Goal: Check status: Check status

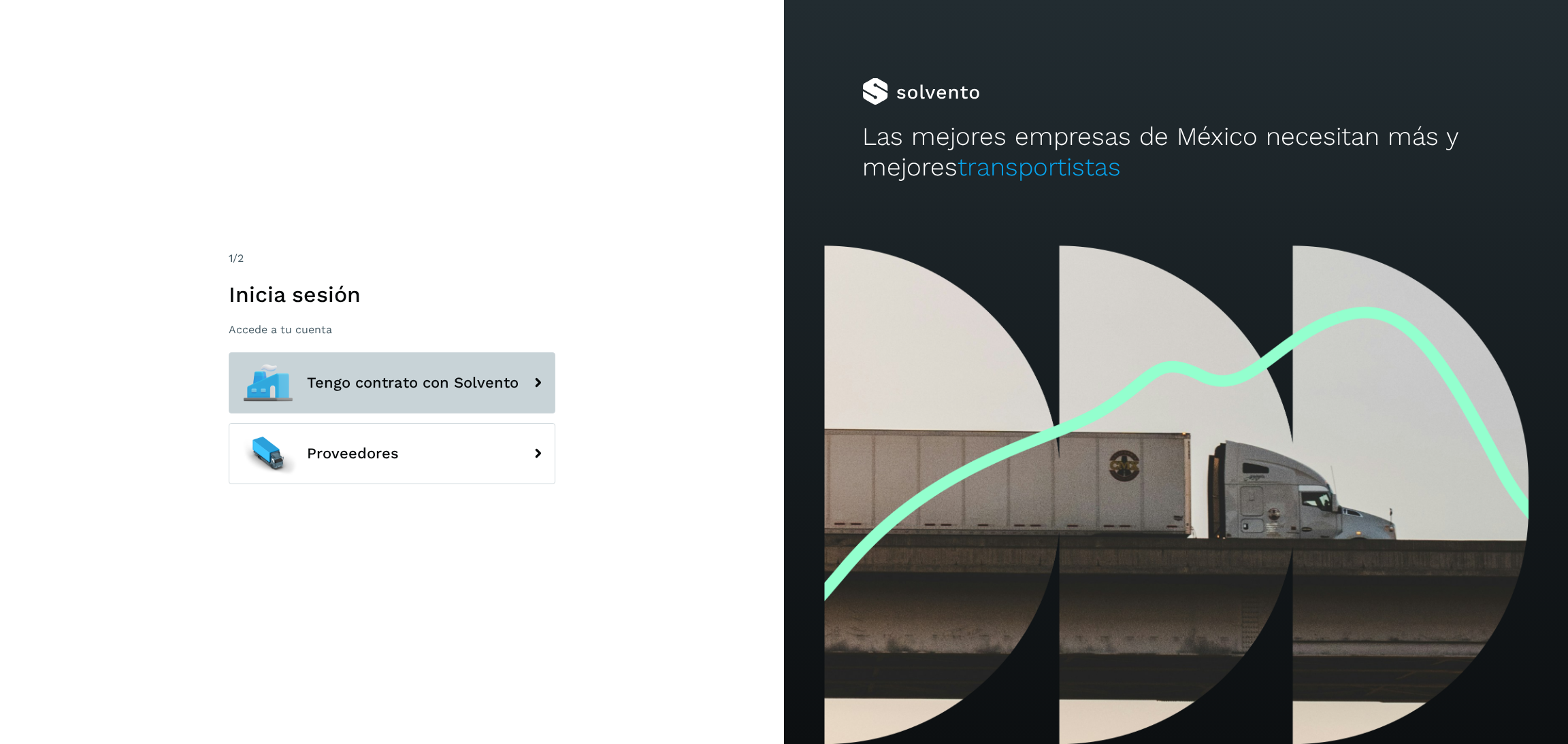
click at [464, 378] on span "Tengo contrato con Solvento" at bounding box center [412, 383] width 212 height 16
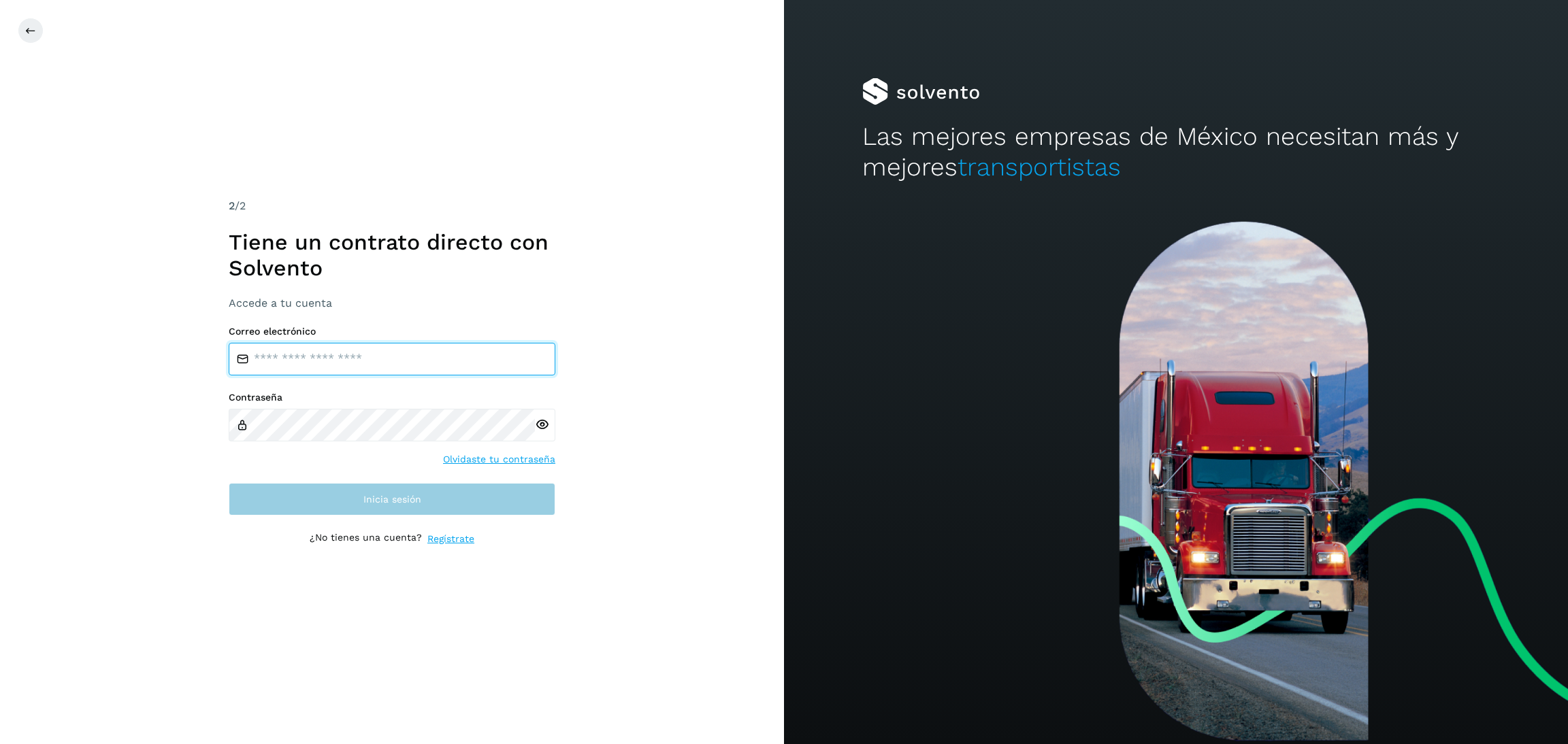
type input "**********"
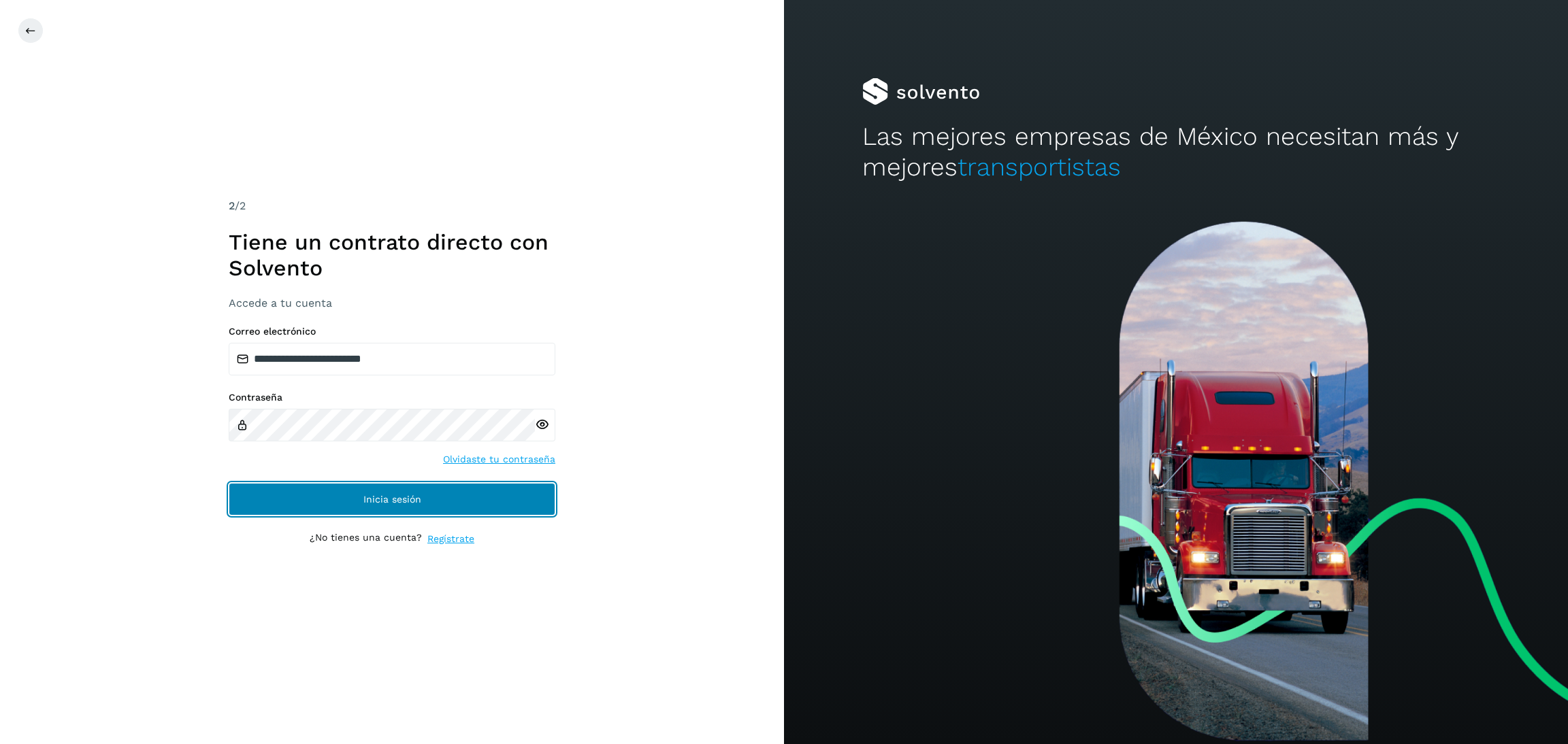
click at [395, 496] on span "Inicia sesión" at bounding box center [393, 499] width 58 height 9
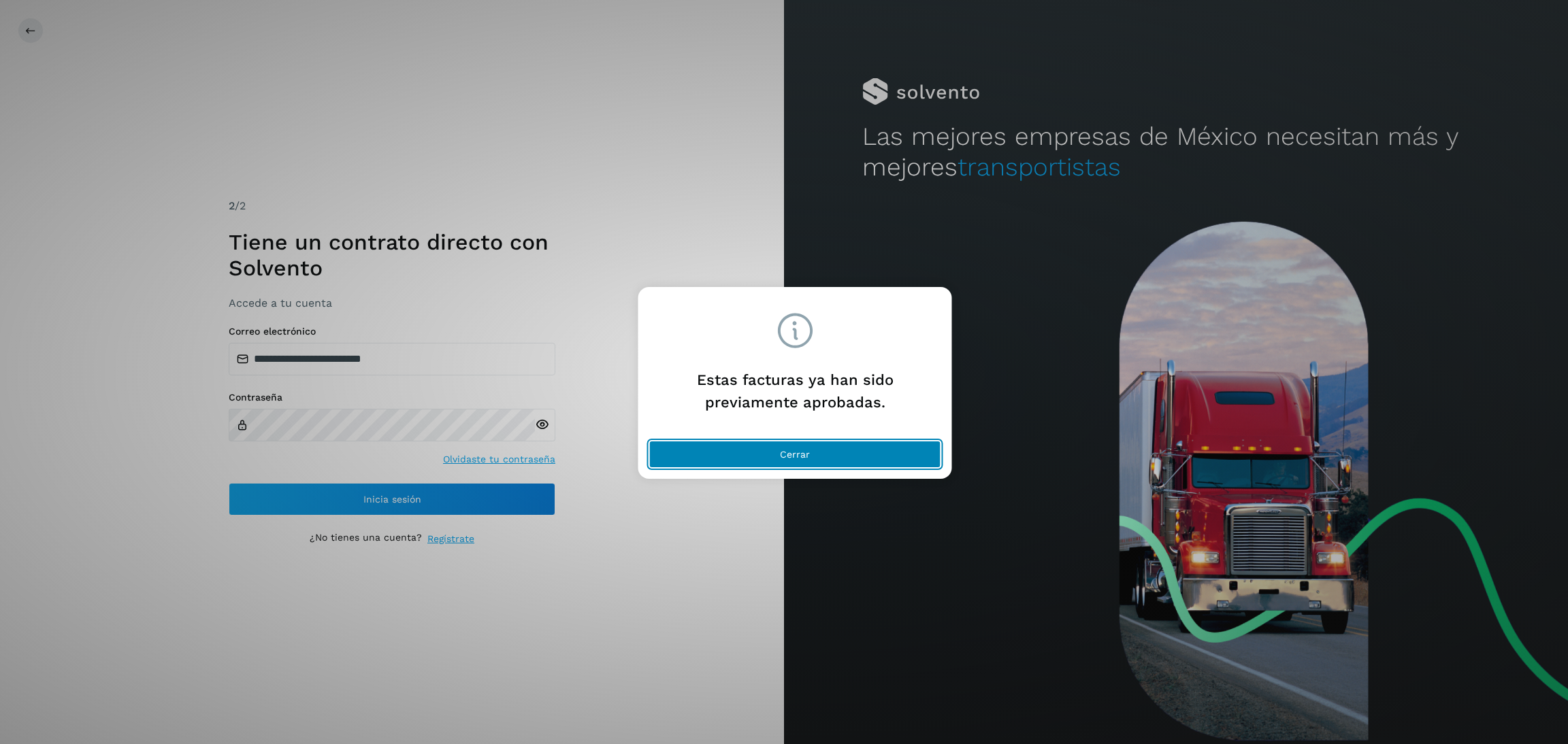
click at [805, 458] on span "Cerrar" at bounding box center [795, 454] width 30 height 9
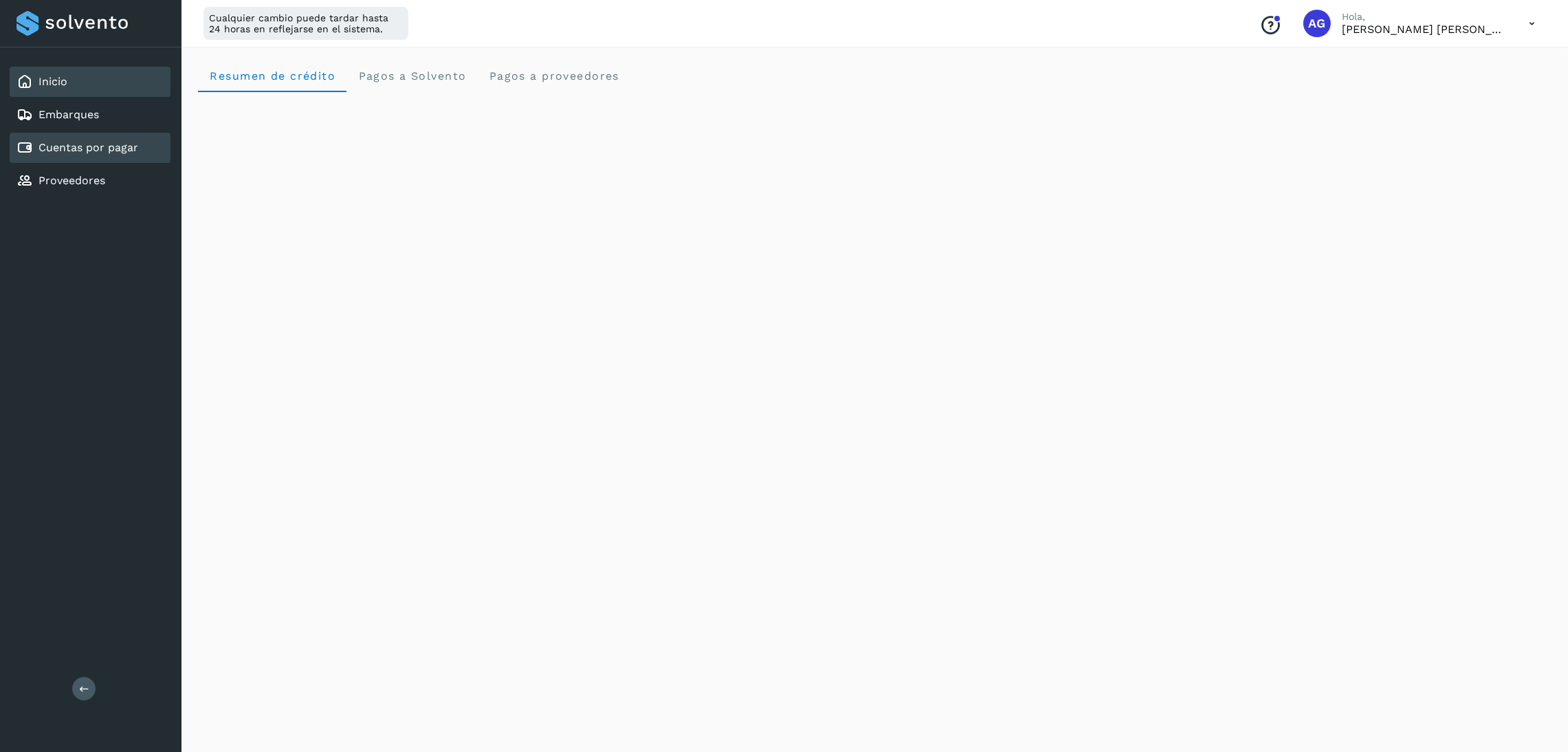
click at [112, 134] on div "Cuentas por pagar" at bounding box center [90, 148] width 161 height 30
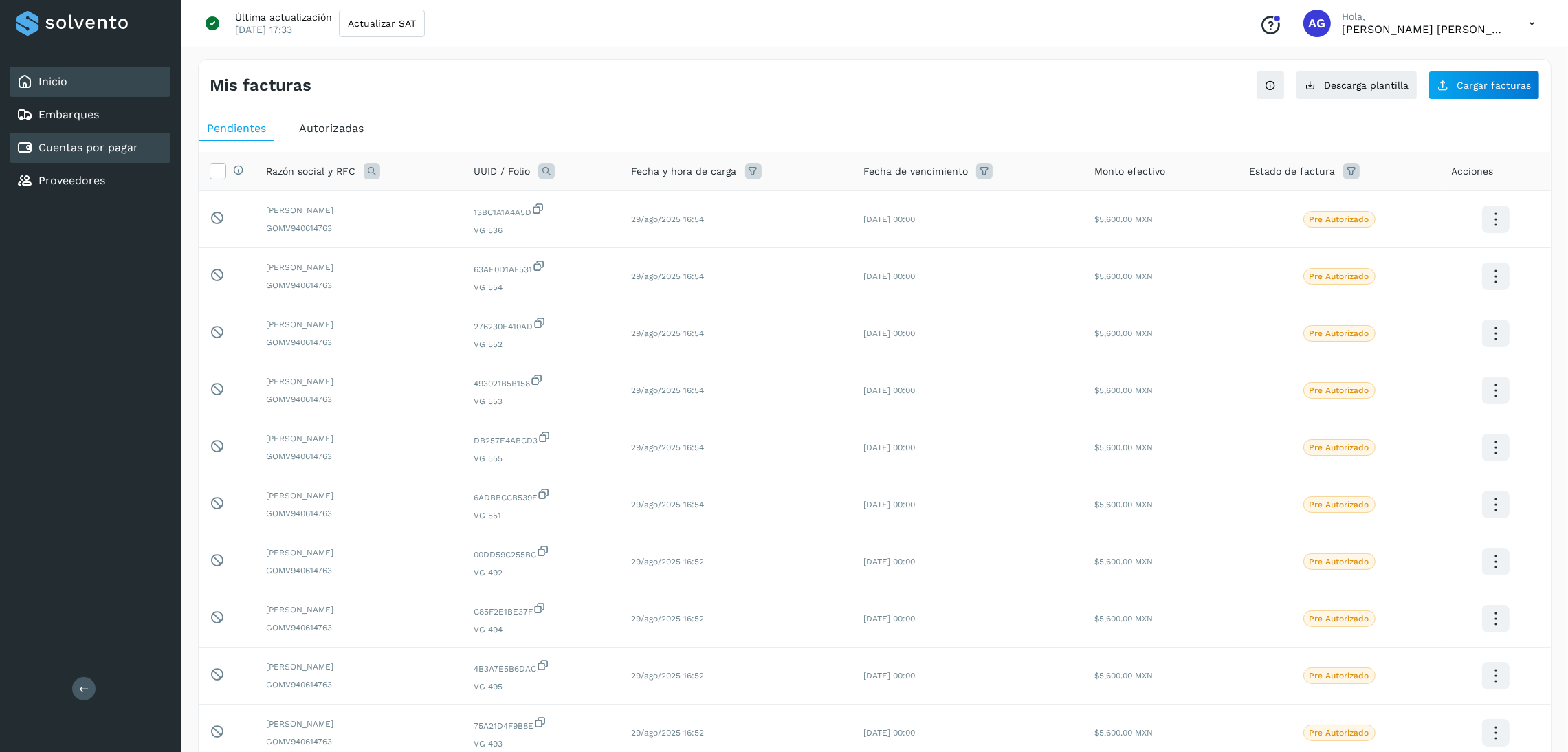
click at [64, 87] on link "Inicio" at bounding box center [52, 82] width 29 height 13
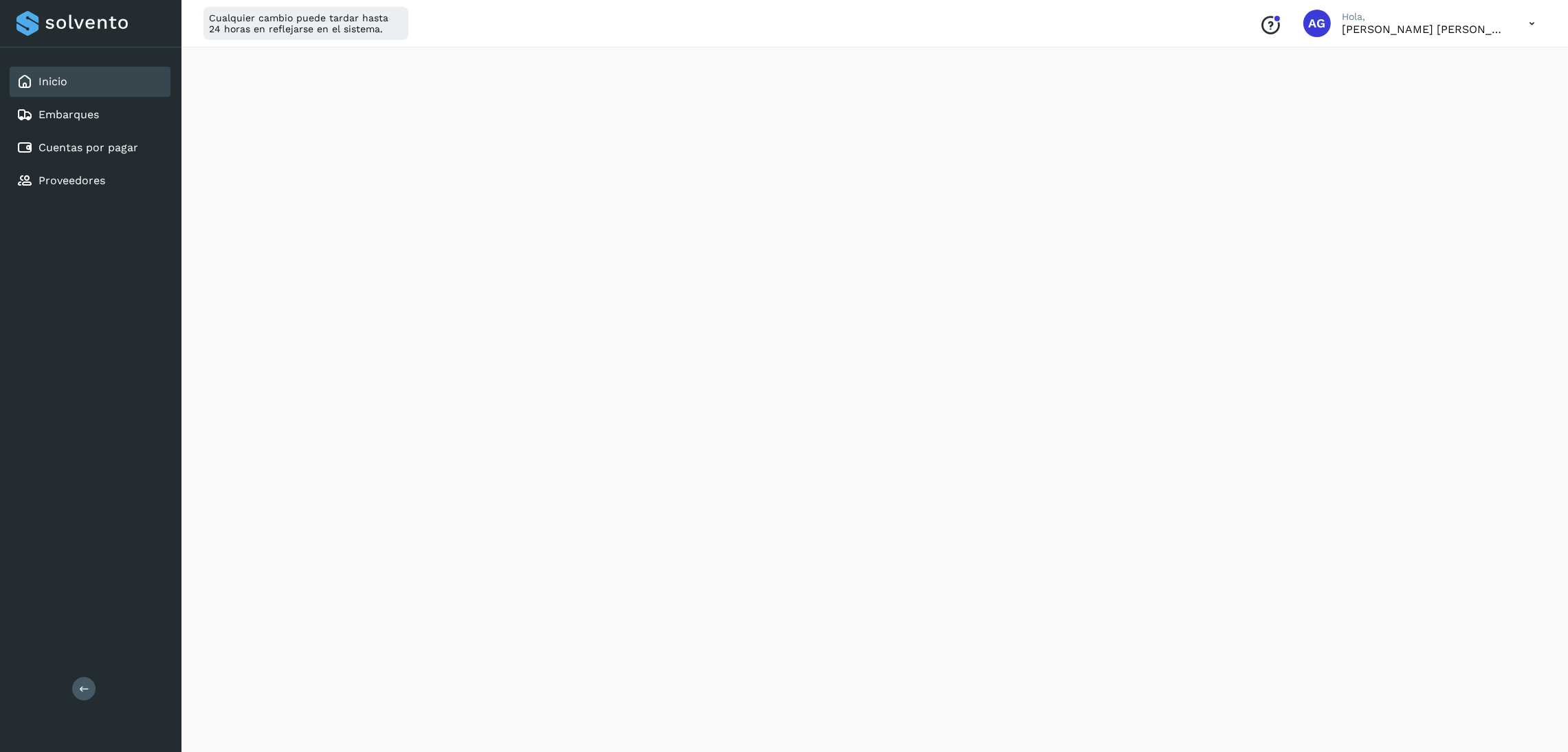
scroll to position [103, 0]
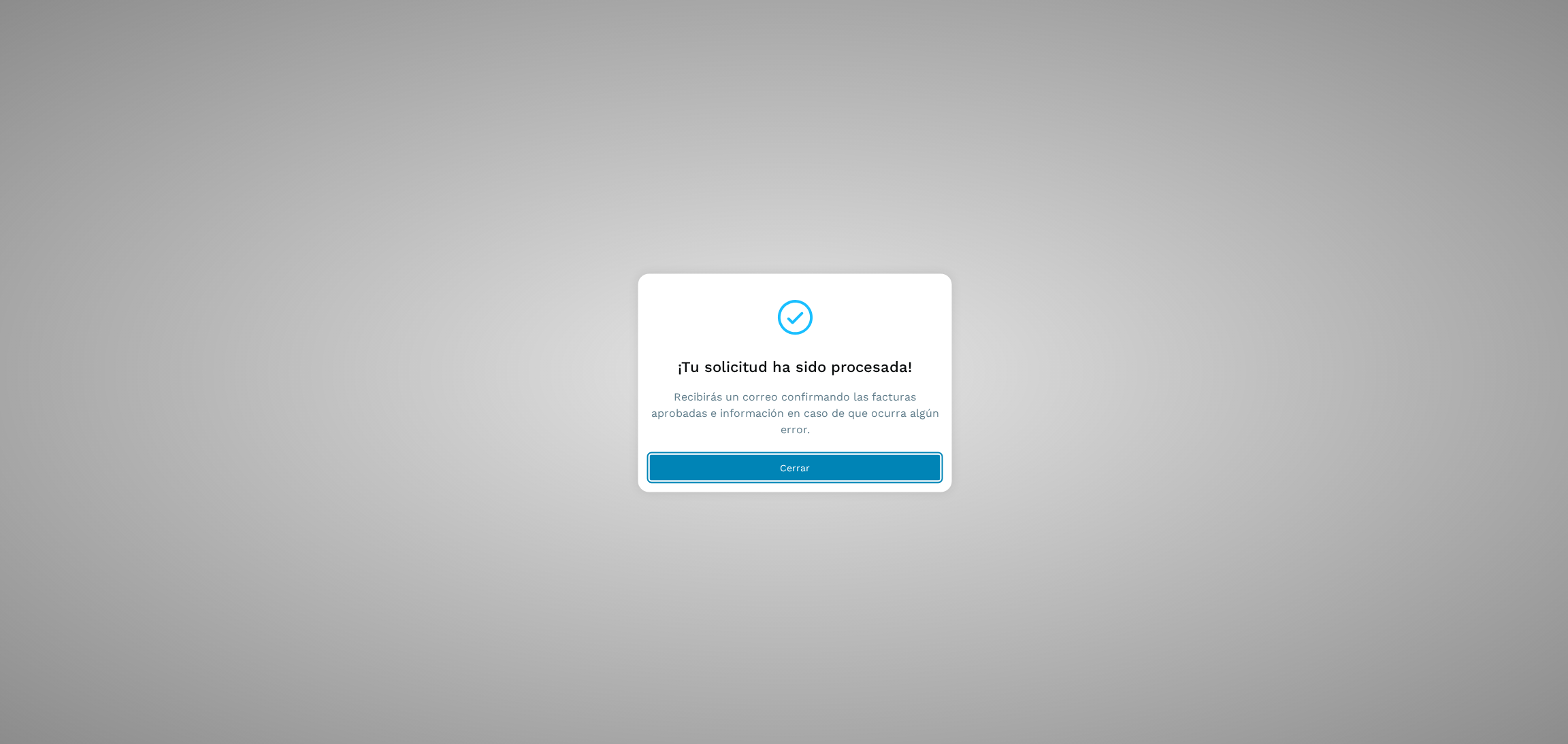
click at [822, 466] on button "Cerrar" at bounding box center [795, 467] width 292 height 27
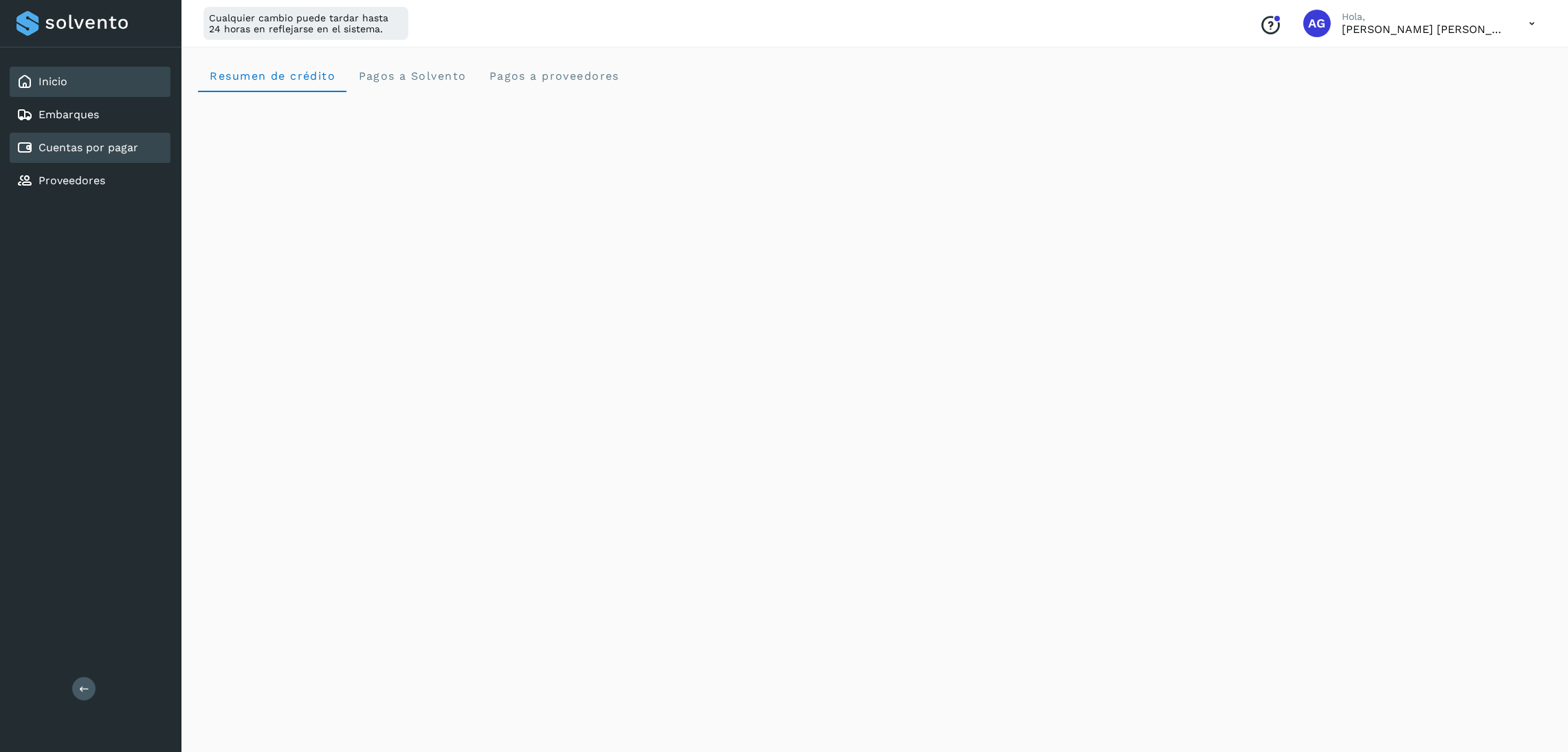
click at [101, 141] on link "Cuentas por pagar" at bounding box center [88, 148] width 100 height 13
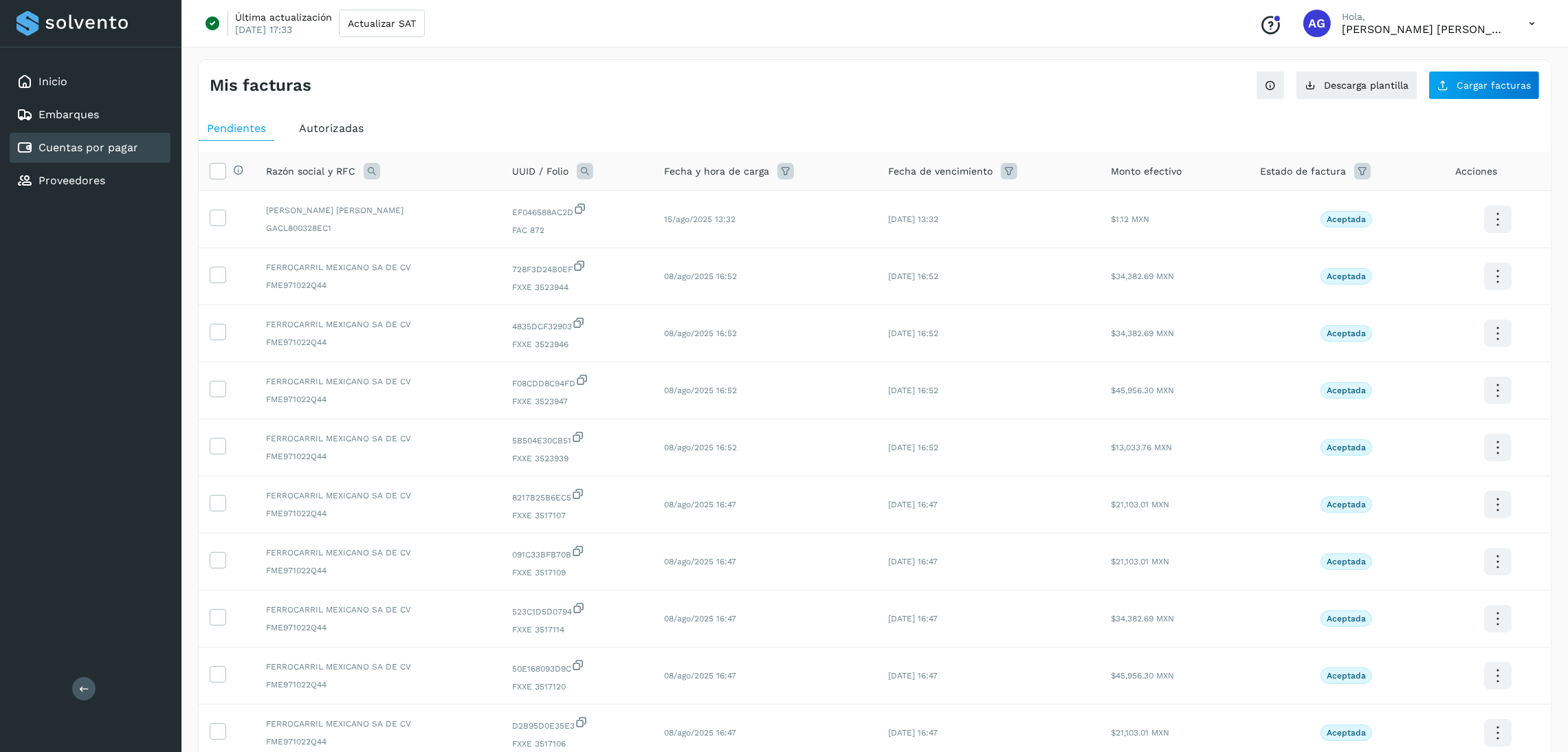
click at [300, 129] on span "Autorizadas" at bounding box center [331, 129] width 65 height 13
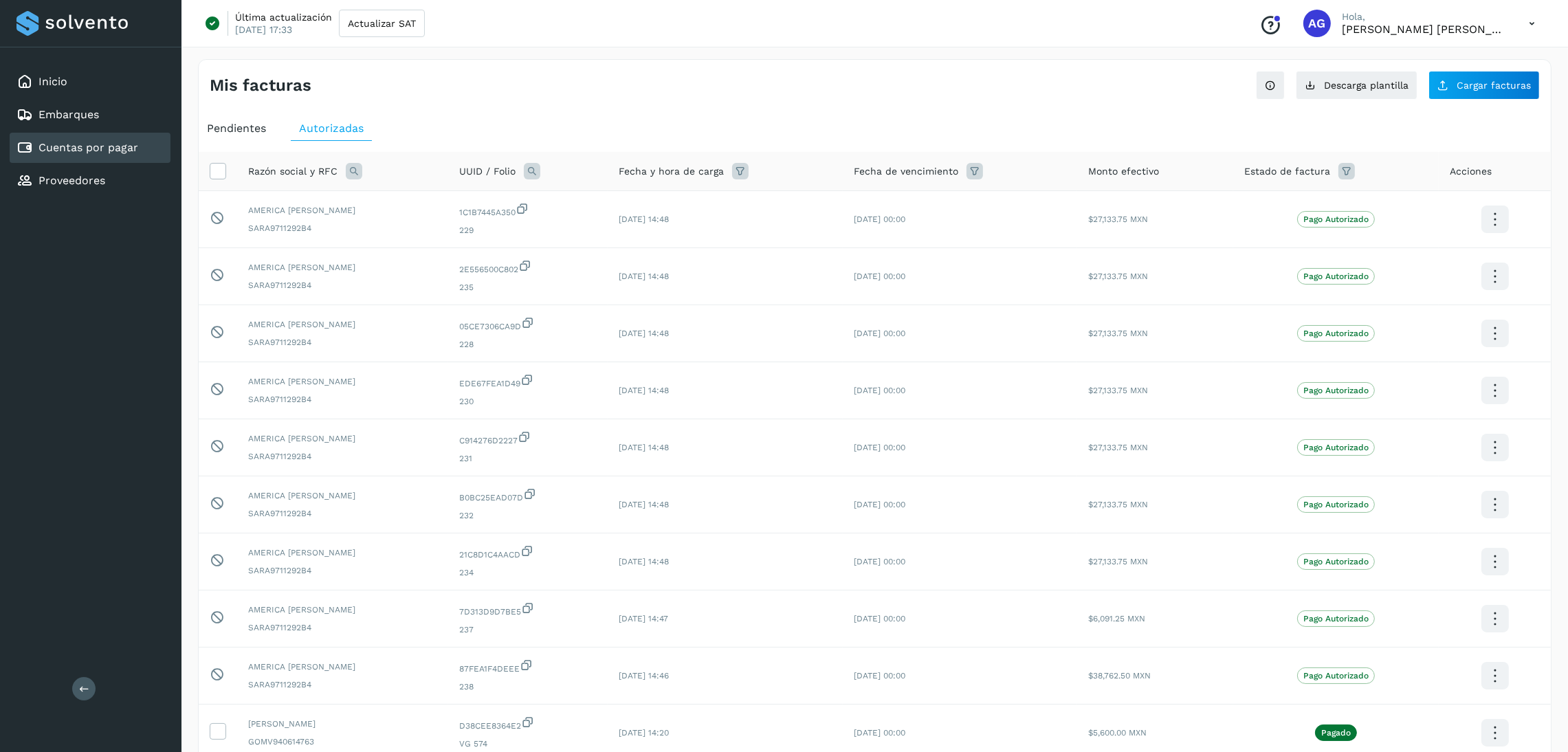
click at [253, 132] on span "Pendientes" at bounding box center [236, 129] width 59 height 13
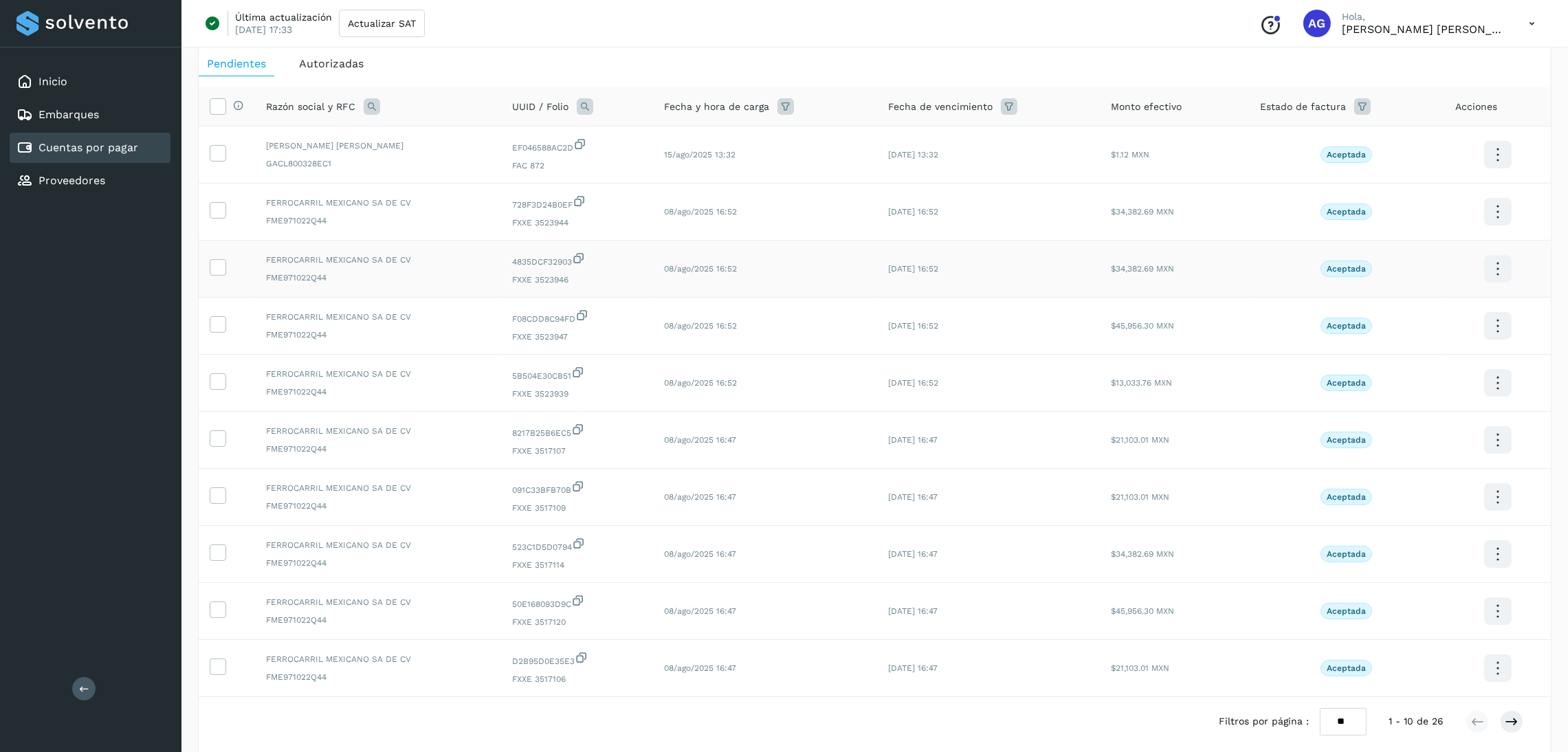
scroll to position [129, 0]
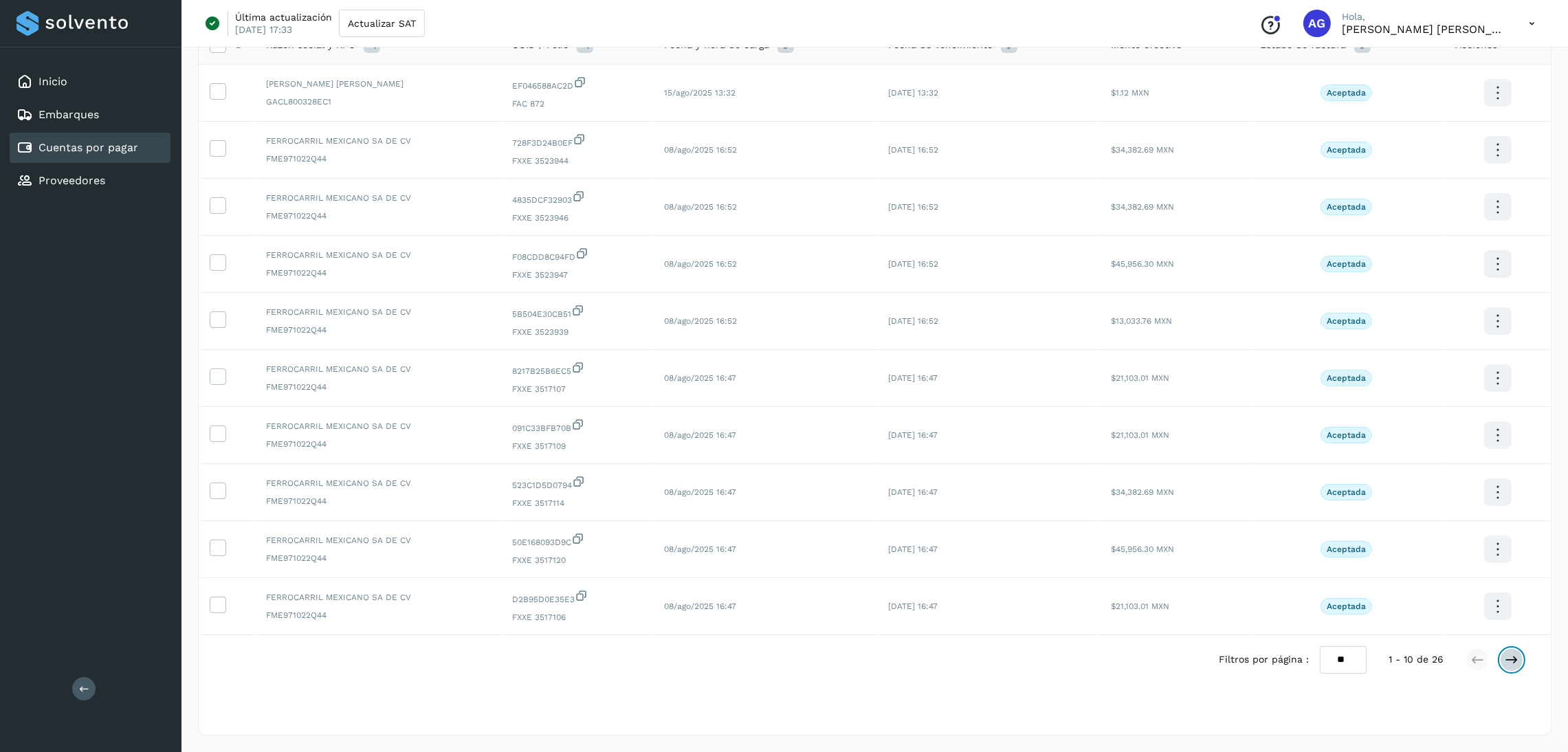
click at [1510, 656] on icon at bounding box center [1511, 659] width 14 height 14
click at [1508, 665] on icon at bounding box center [1511, 659] width 14 height 14
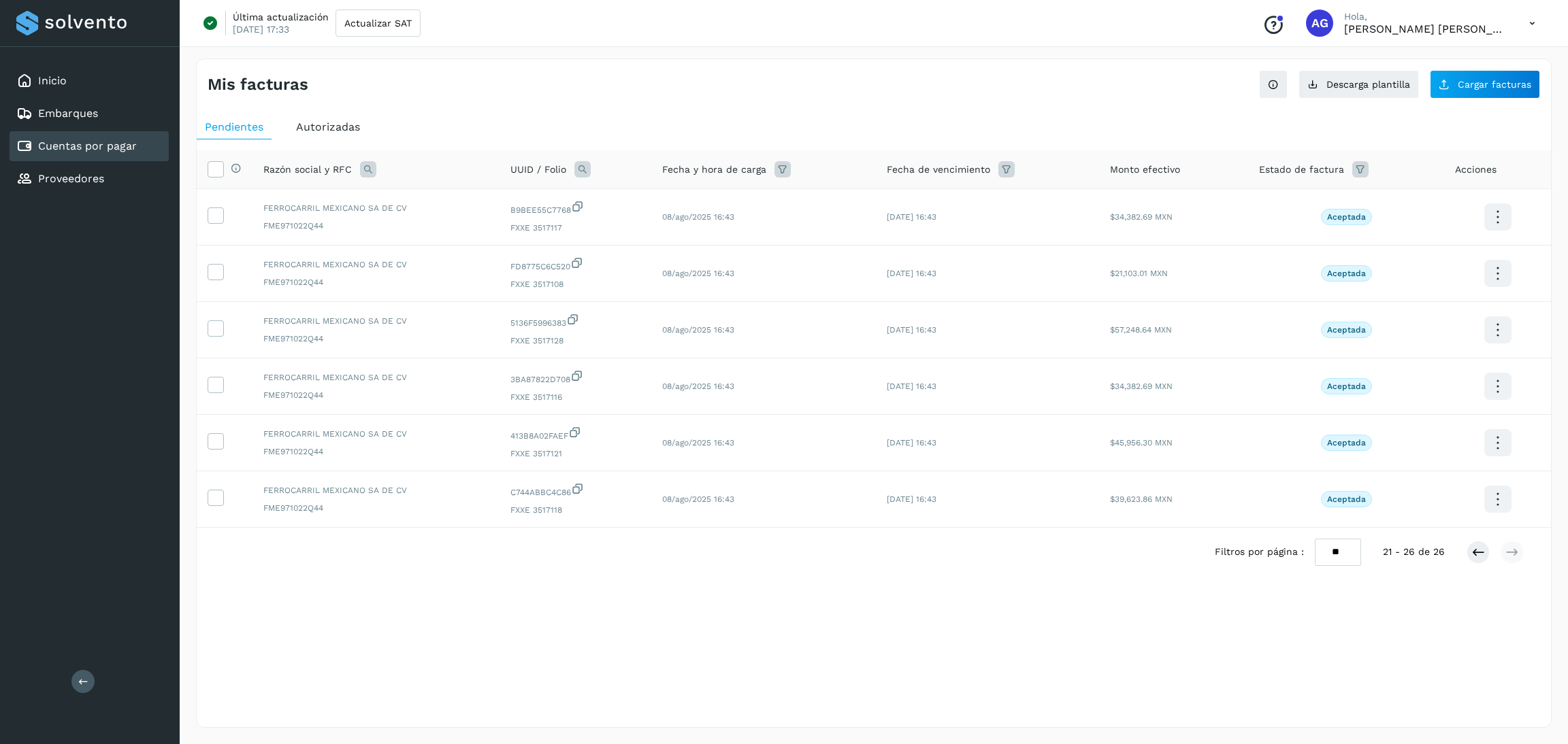
click at [313, 119] on div "Autorizadas" at bounding box center [328, 127] width 80 height 25
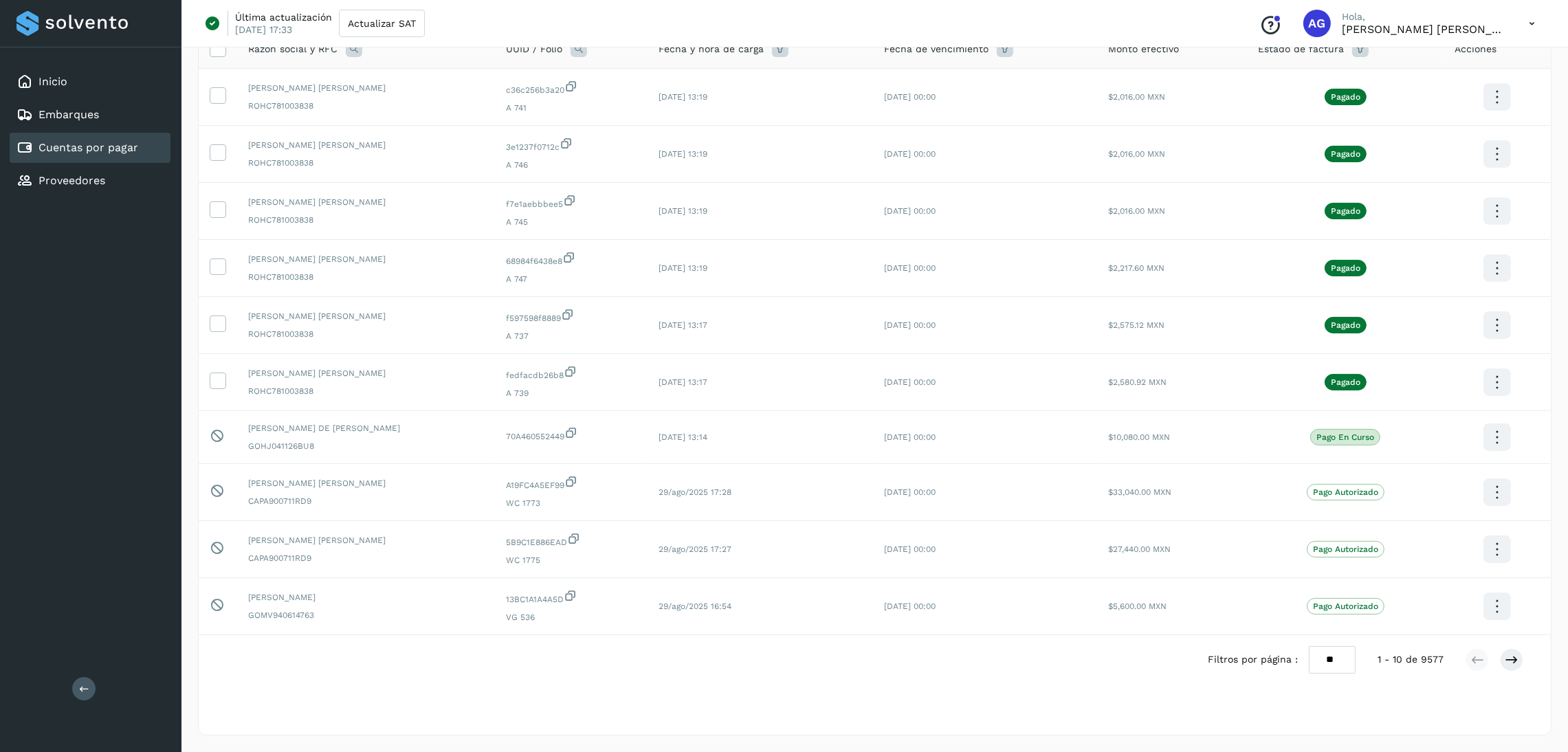
scroll to position [124, 0]
click at [1509, 660] on icon at bounding box center [1511, 659] width 14 height 14
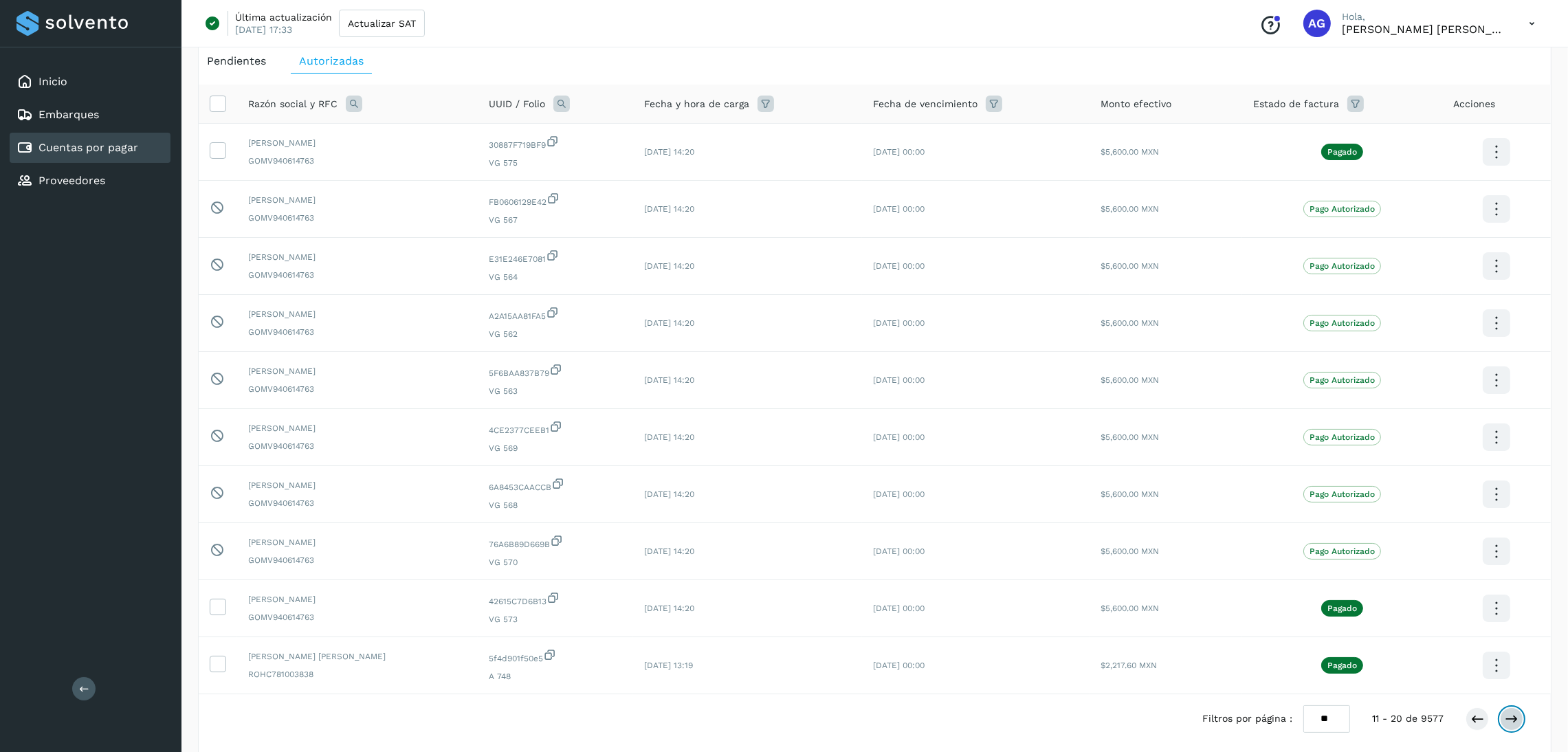
scroll to position [129, 0]
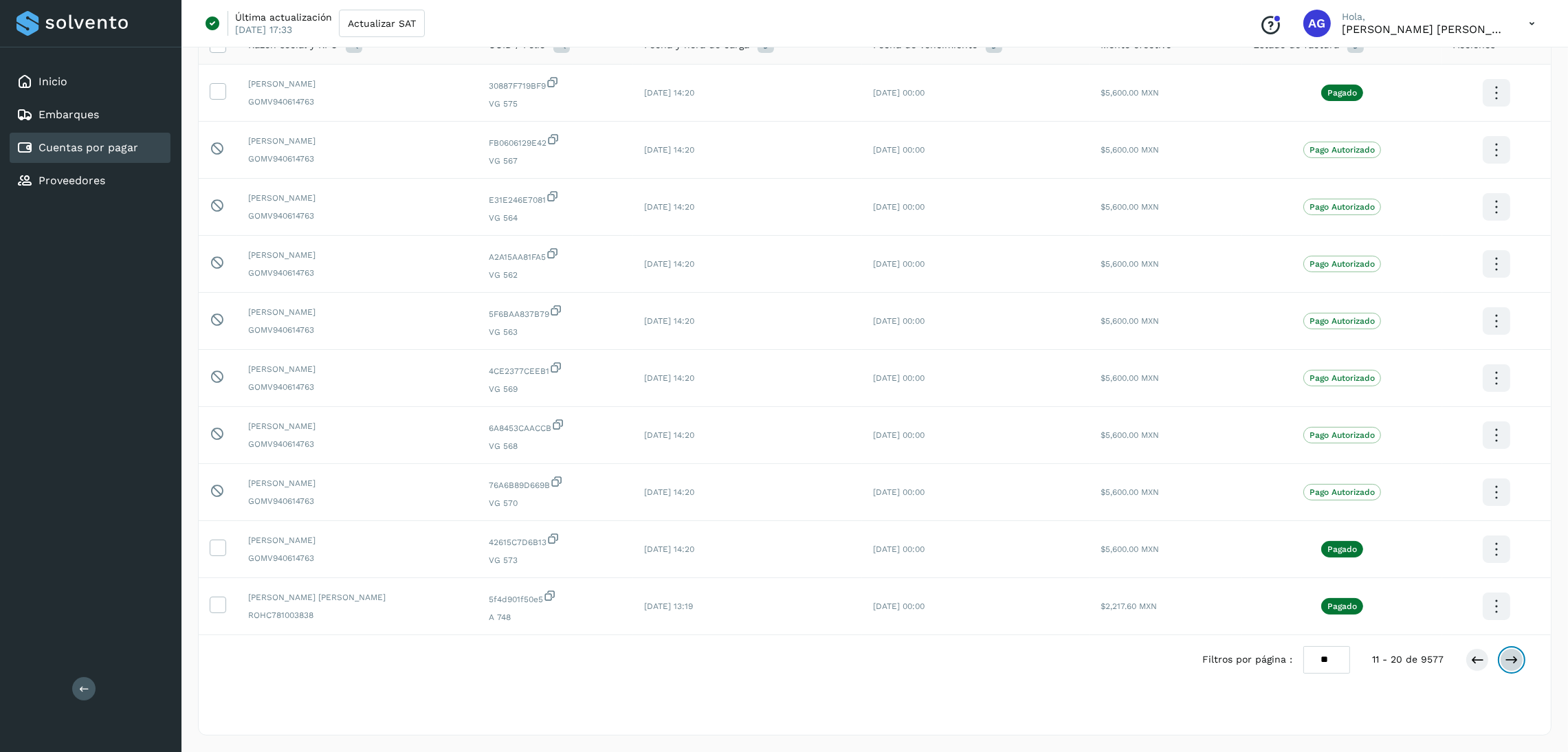
click at [1509, 657] on icon at bounding box center [1511, 659] width 14 height 14
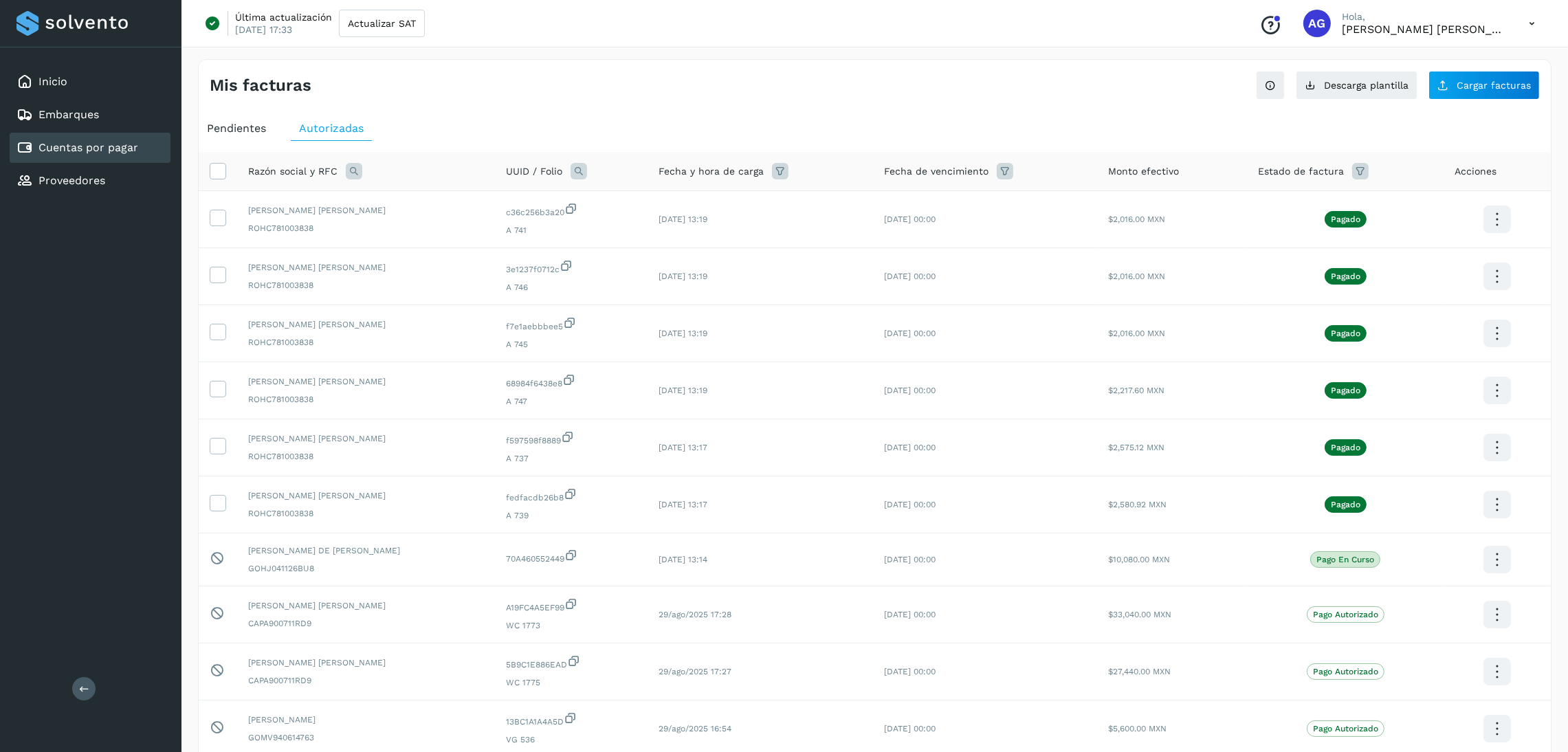
scroll to position [103, 0]
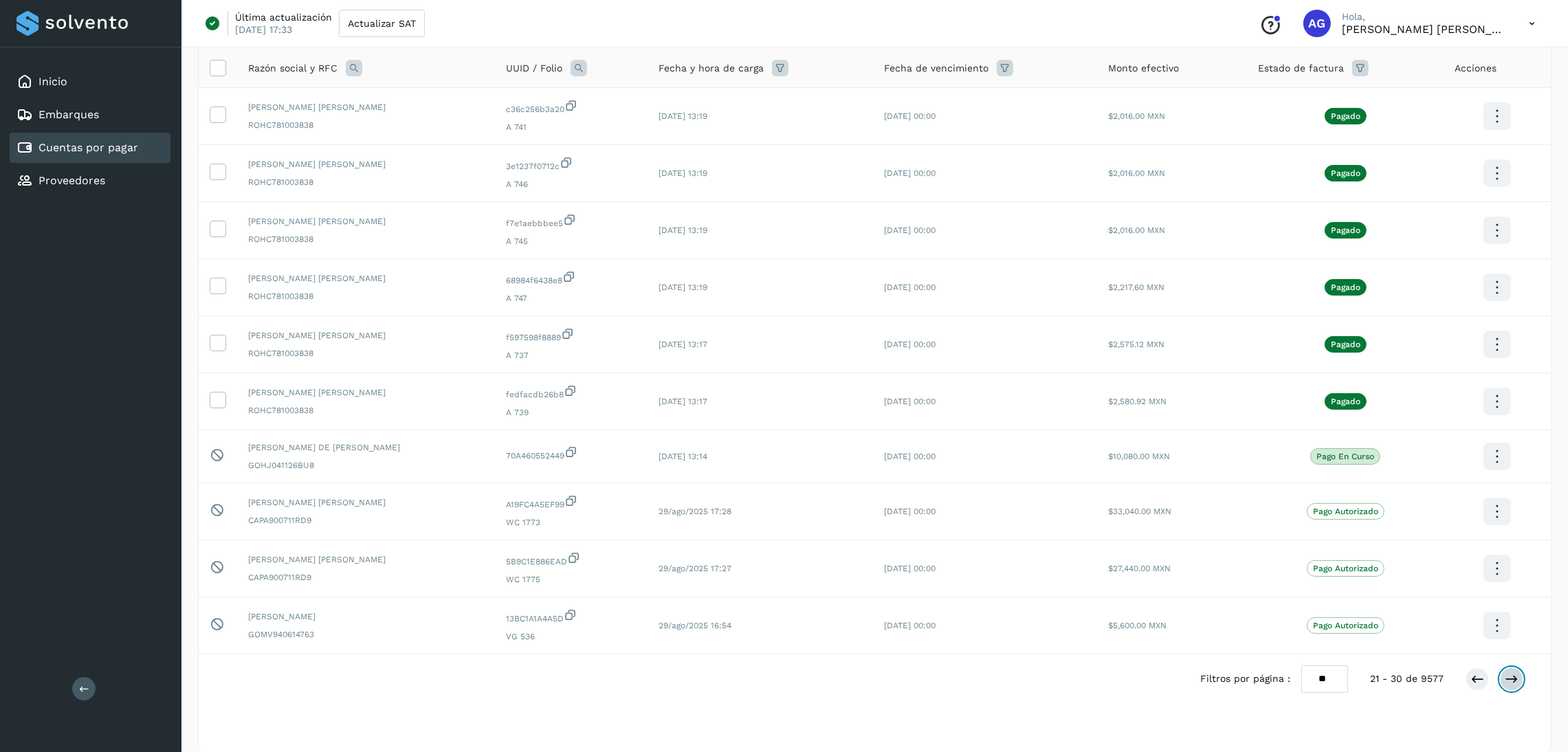
click at [1508, 677] on icon at bounding box center [1511, 679] width 14 height 14
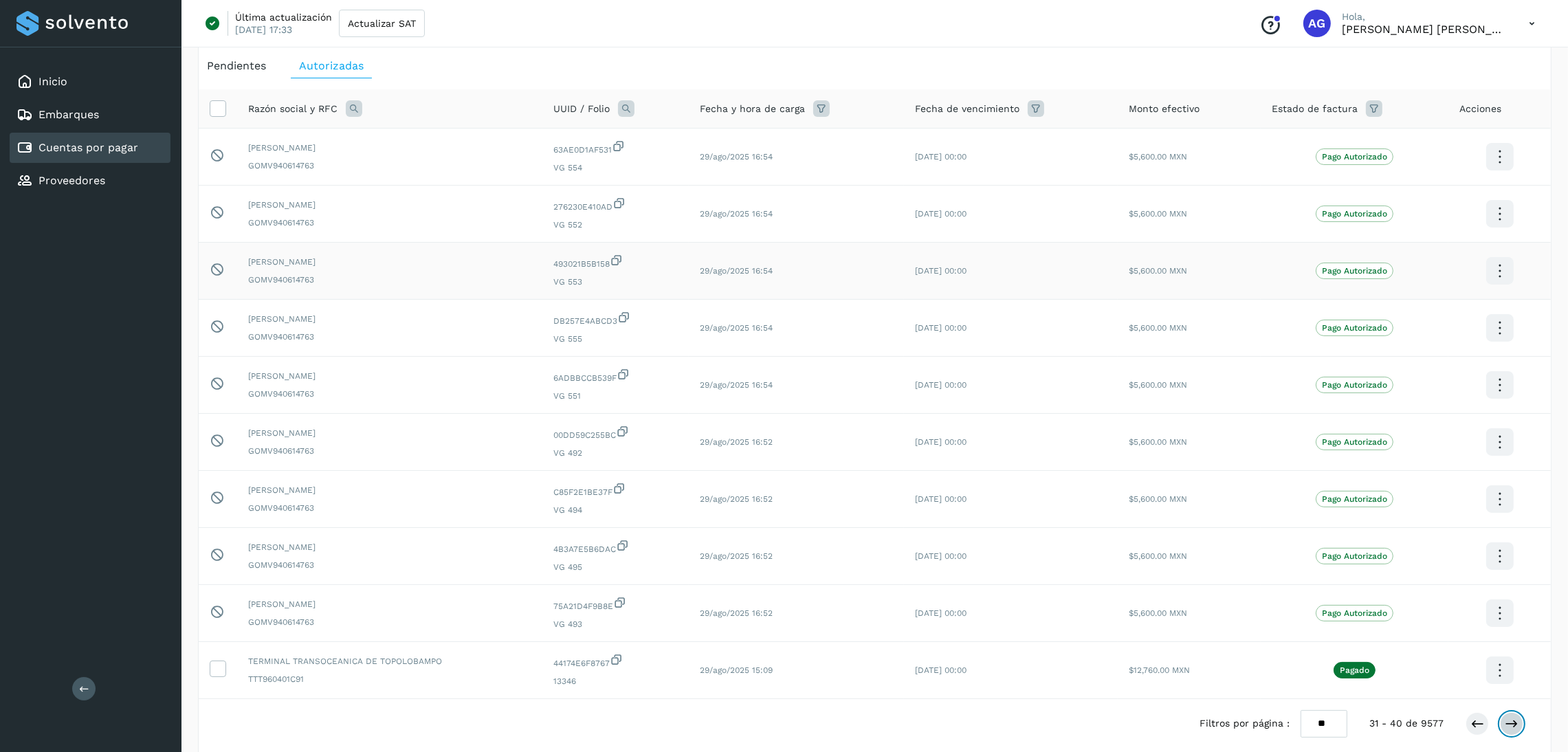
scroll to position [0, 0]
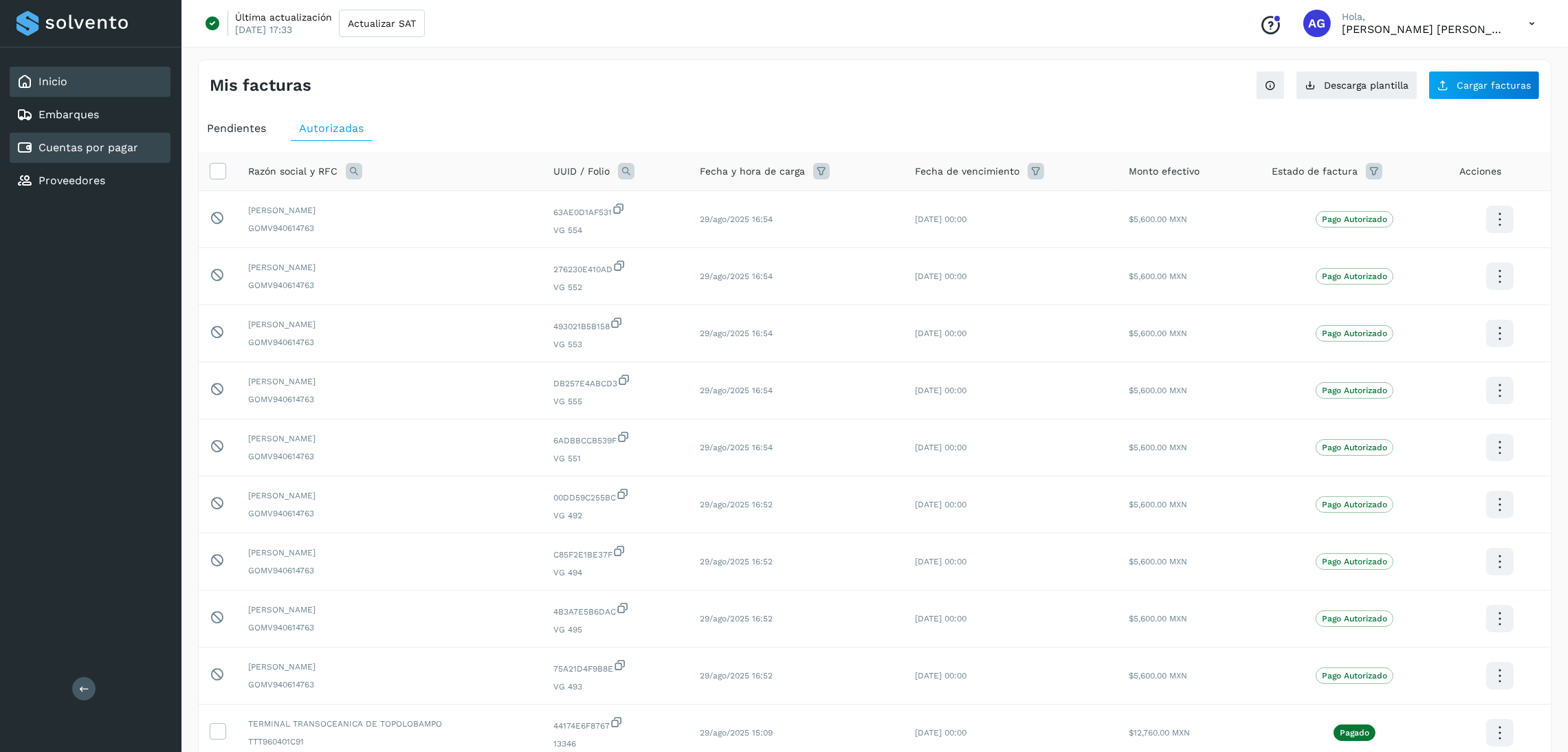
click at [46, 70] on div "Inicio" at bounding box center [90, 82] width 161 height 30
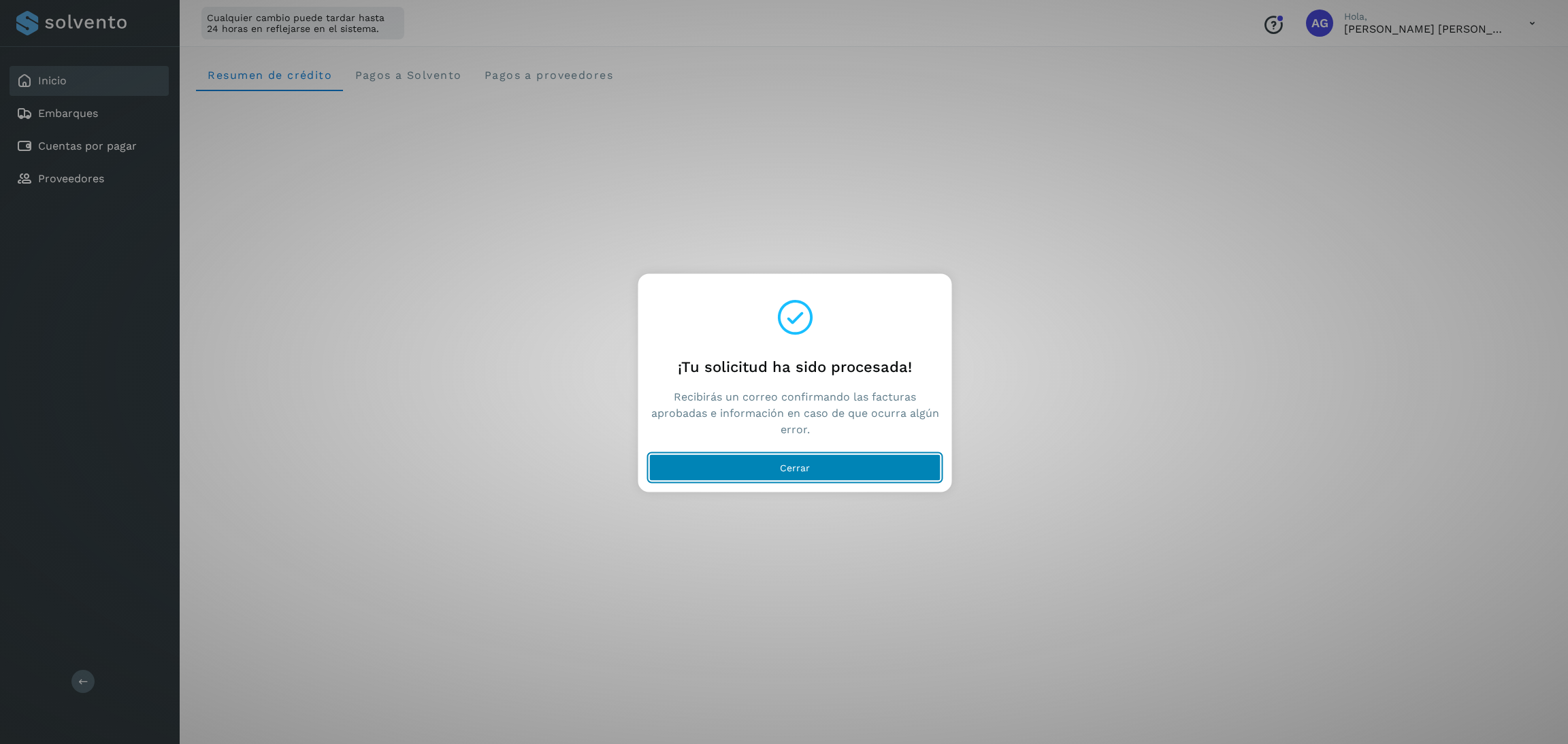
click at [821, 459] on button "Cerrar" at bounding box center [795, 467] width 292 height 27
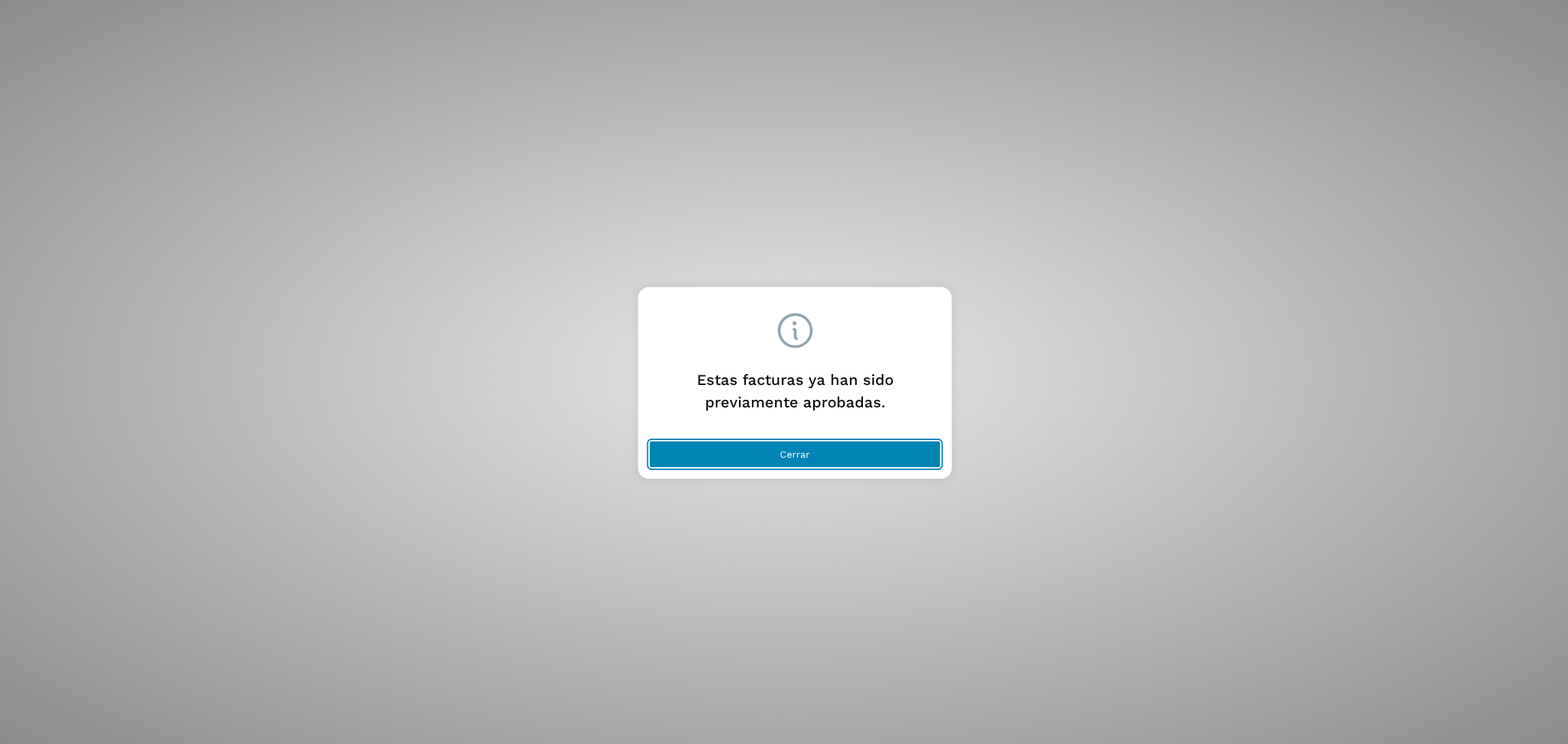
click at [863, 458] on button "Cerrar" at bounding box center [795, 454] width 292 height 27
